Goal: Task Accomplishment & Management: Complete application form

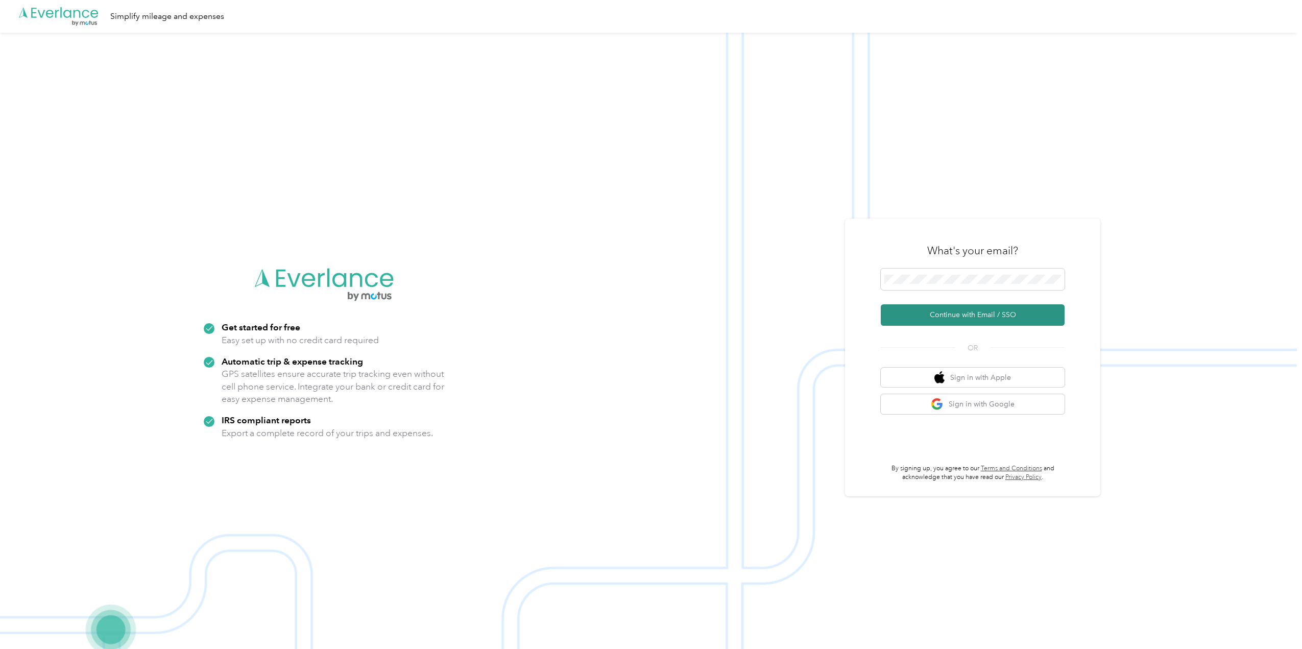
click at [949, 313] on button "Continue with Email / SSO" at bounding box center [973, 314] width 184 height 21
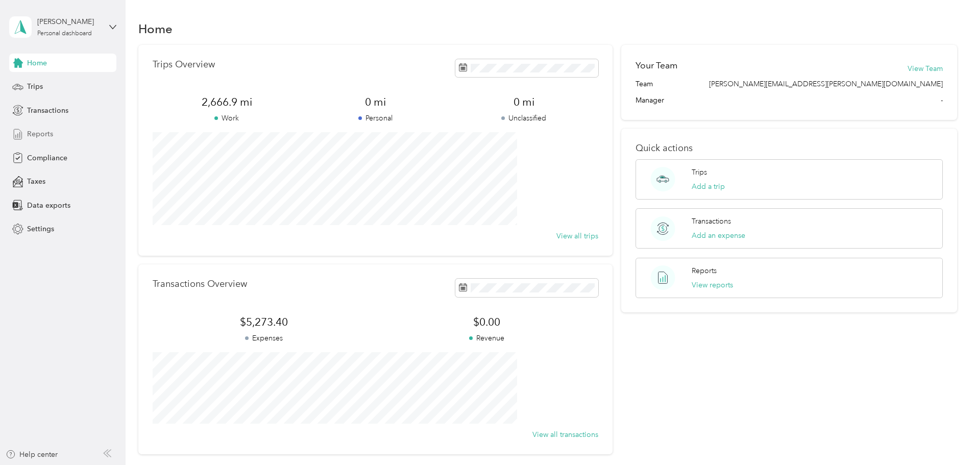
click at [30, 131] on span "Reports" at bounding box center [40, 134] width 26 height 11
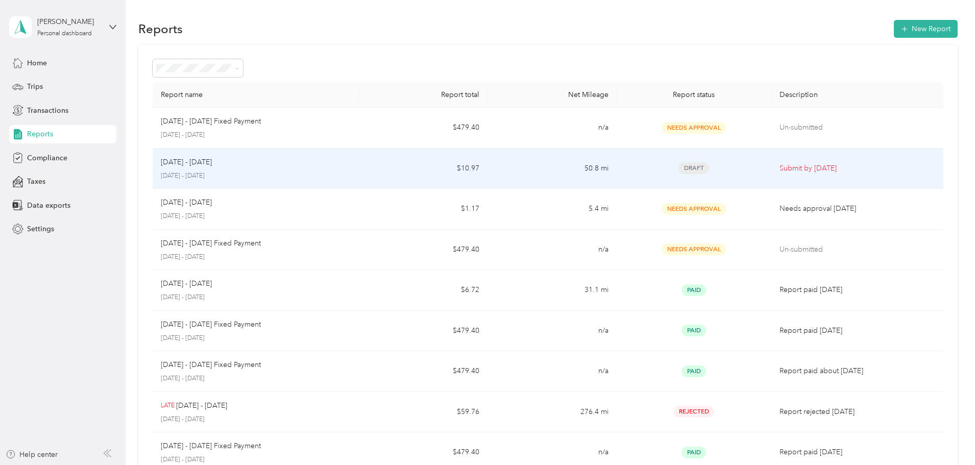
click at [679, 164] on span "Draft" at bounding box center [694, 168] width 31 height 12
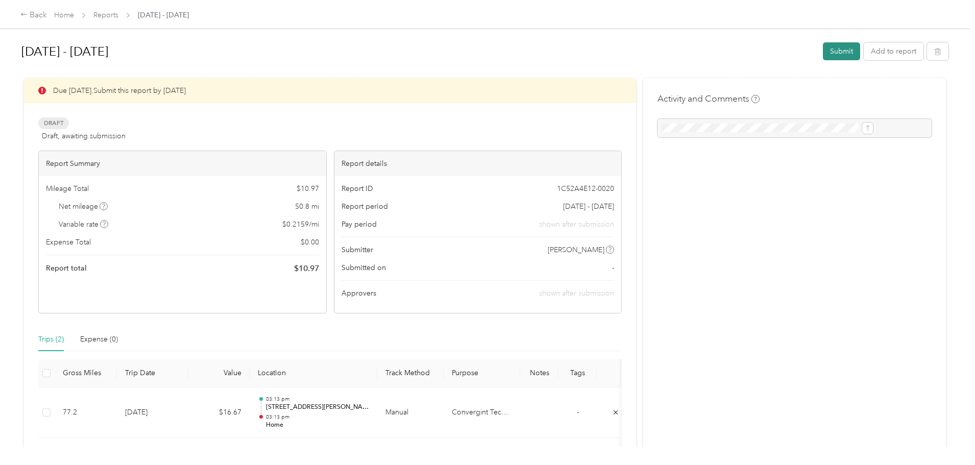
click at [823, 49] on button "Submit" at bounding box center [841, 51] width 37 height 18
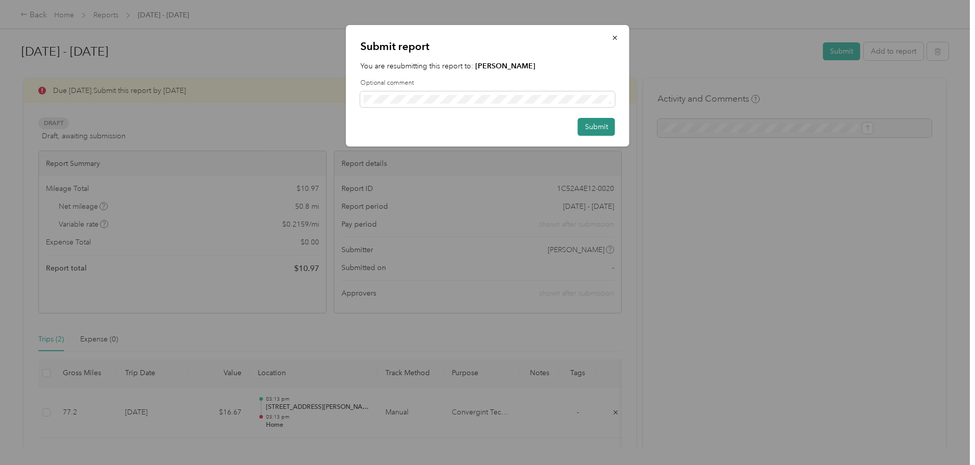
click at [600, 127] on button "Submit" at bounding box center [596, 127] width 37 height 18
